Goal: Information Seeking & Learning: Learn about a topic

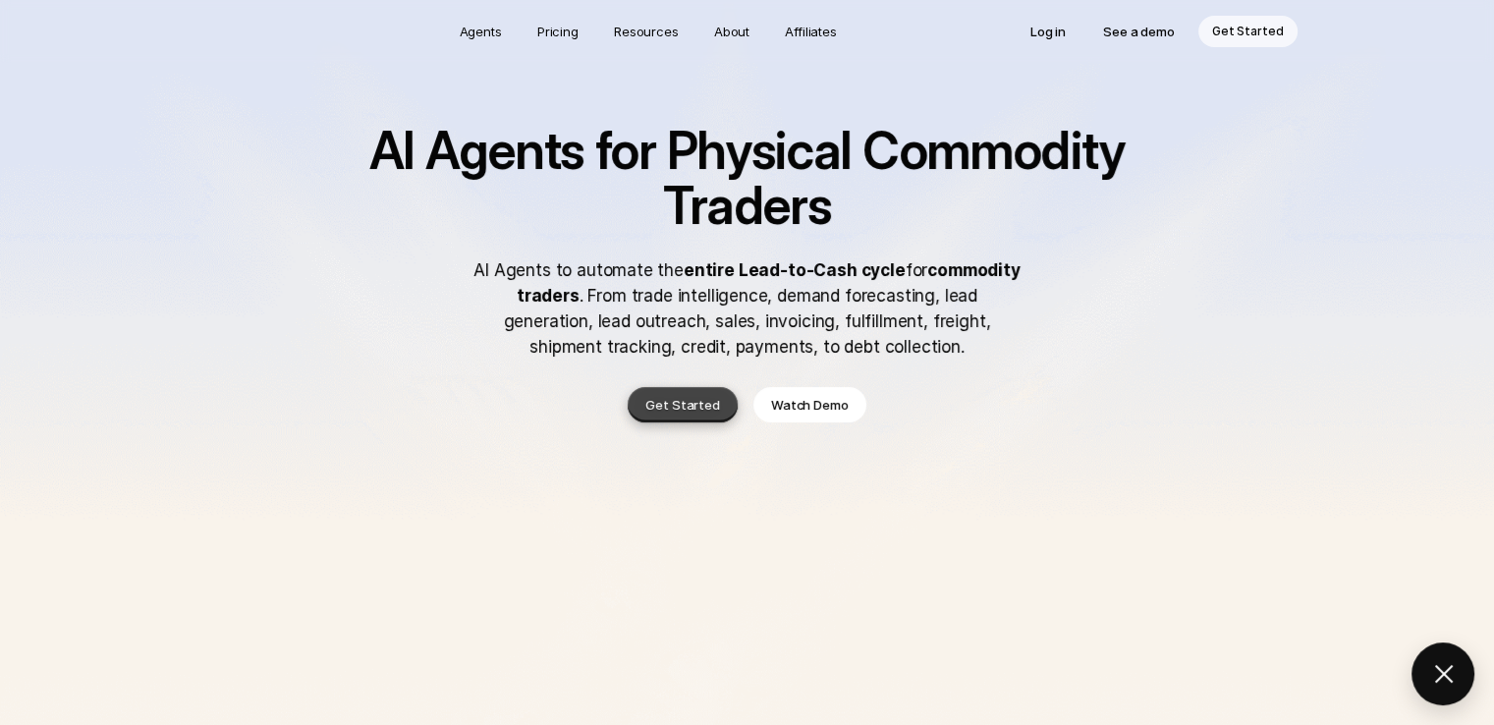
click at [664, 405] on p "Get Started" at bounding box center [682, 405] width 75 height 20
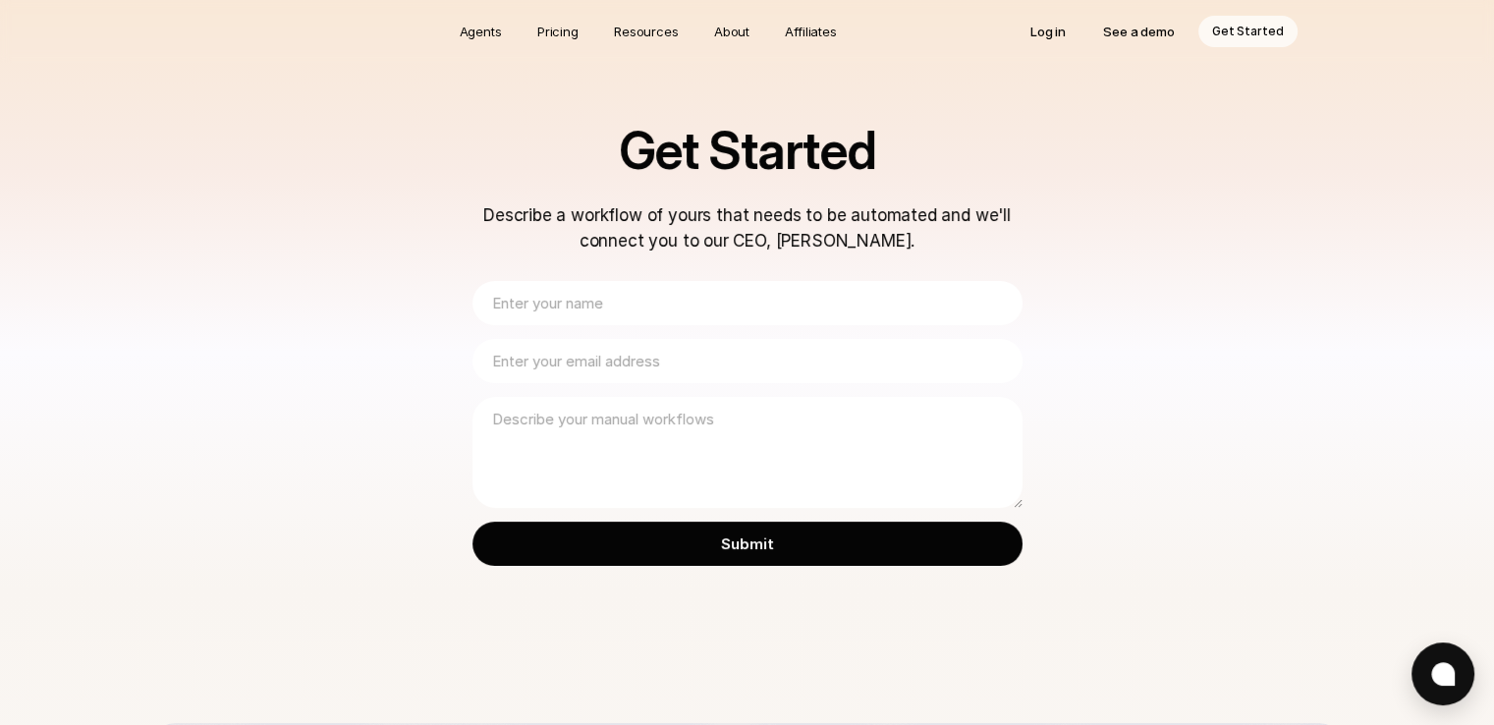
click at [628, 294] on input "text" at bounding box center [747, 303] width 550 height 44
click at [1193, 477] on div "Get Started Describe a workflow of yours that needs to be automated and we'll c…" at bounding box center [747, 361] width 1494 height 723
click at [1153, 35] on p "See a demo" at bounding box center [1139, 32] width 72 height 20
